Goal: Information Seeking & Learning: Learn about a topic

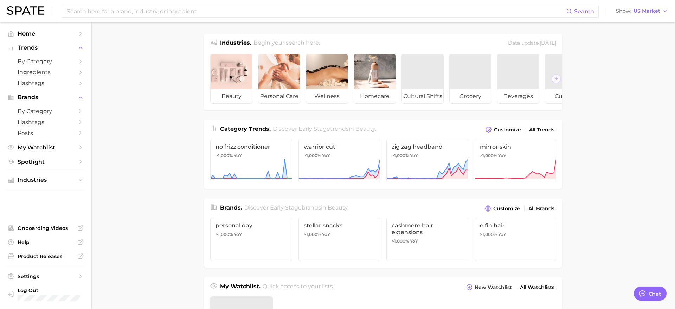
type textarea "x"
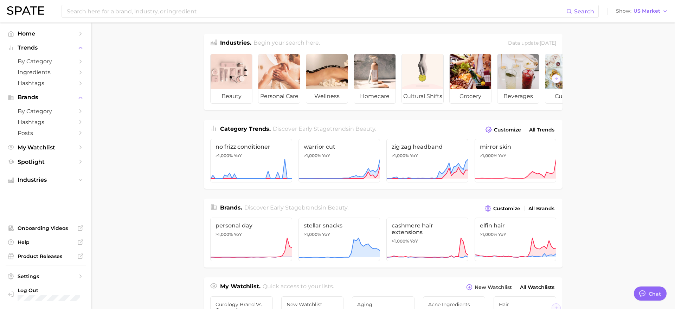
scroll to position [1379, 0]
click at [158, 9] on input at bounding box center [316, 11] width 500 height 12
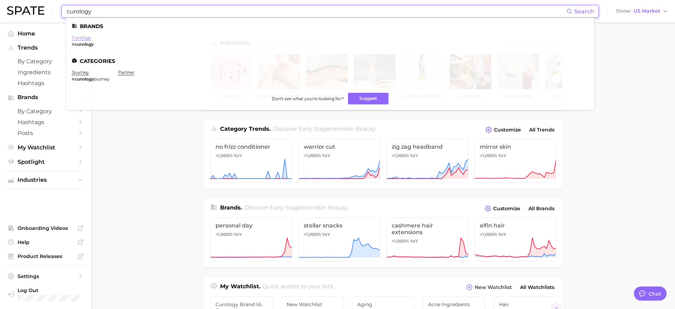
type input "curology"
click at [87, 38] on link "curology" at bounding box center [82, 37] width 20 height 5
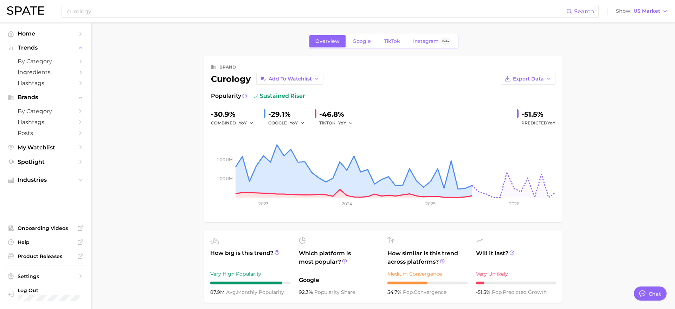
type textarea "x"
